Goal: Task Accomplishment & Management: Manage account settings

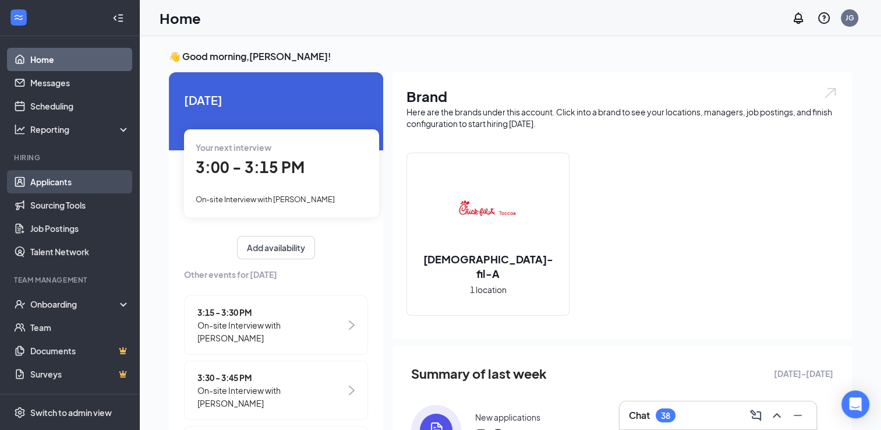
click at [37, 186] on link "Applicants" at bounding box center [80, 181] width 100 height 23
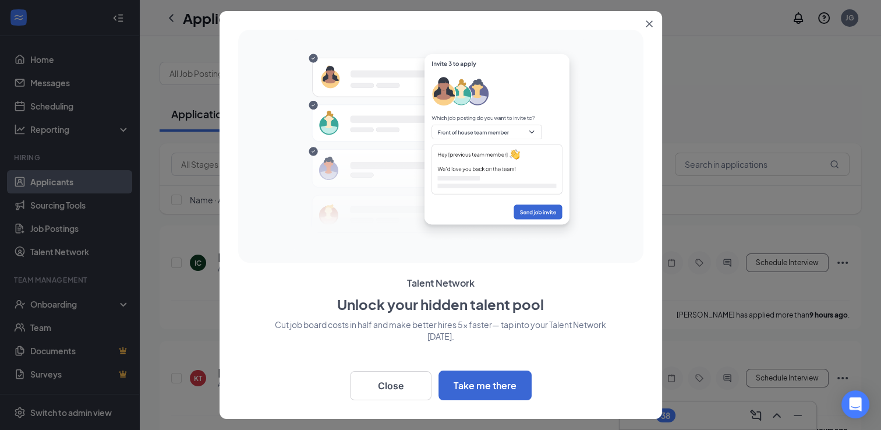
click at [651, 22] on icon "Close" at bounding box center [648, 24] width 6 height 6
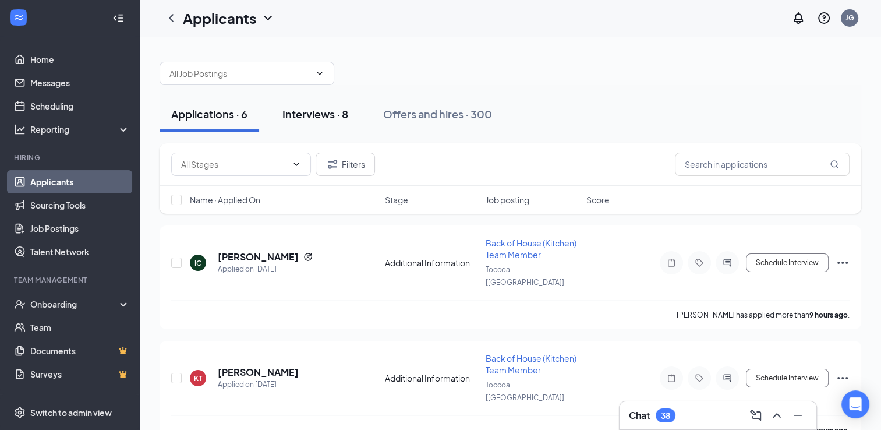
click at [315, 120] on div "Interviews · 8" at bounding box center [315, 114] width 66 height 15
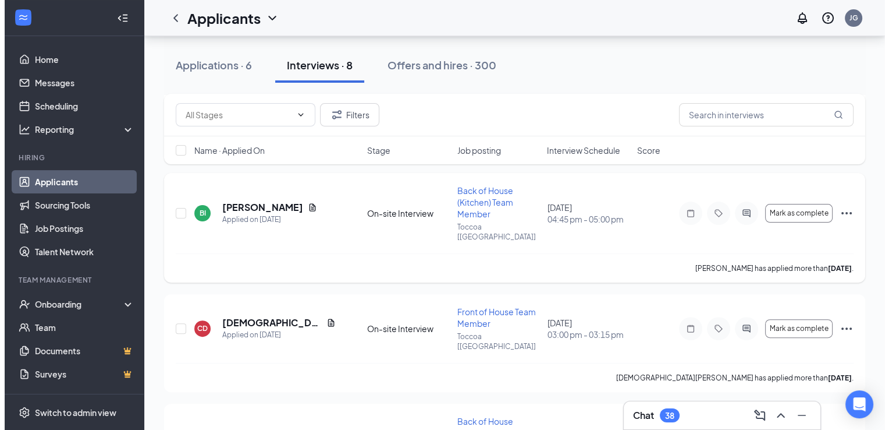
scroll to position [272, 0]
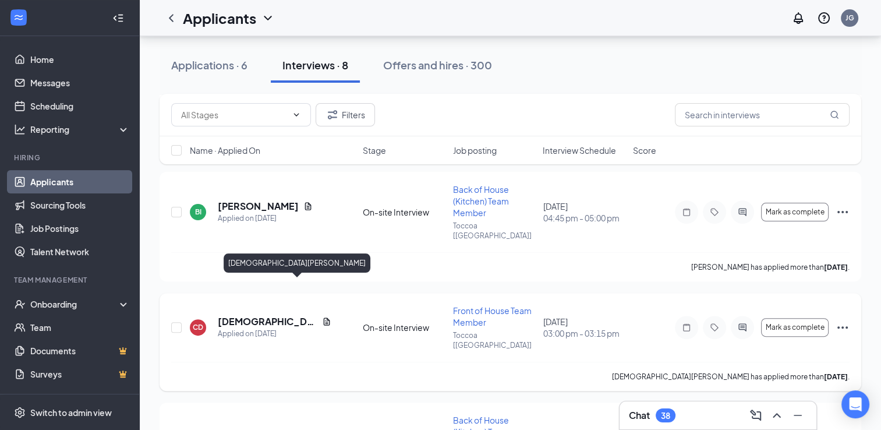
click at [269, 315] on h5 "[DEMOGRAPHIC_DATA][PERSON_NAME]" at bounding box center [268, 321] width 100 height 13
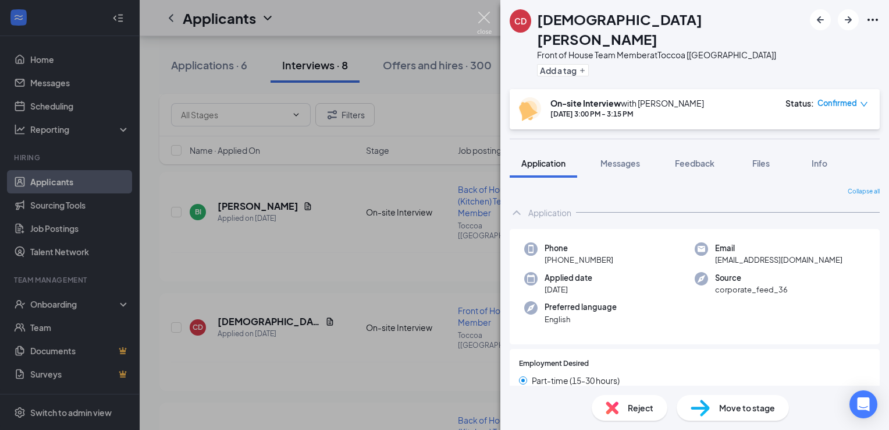
click at [487, 22] on img at bounding box center [484, 23] width 15 height 23
